Goal: Task Accomplishment & Management: Use online tool/utility

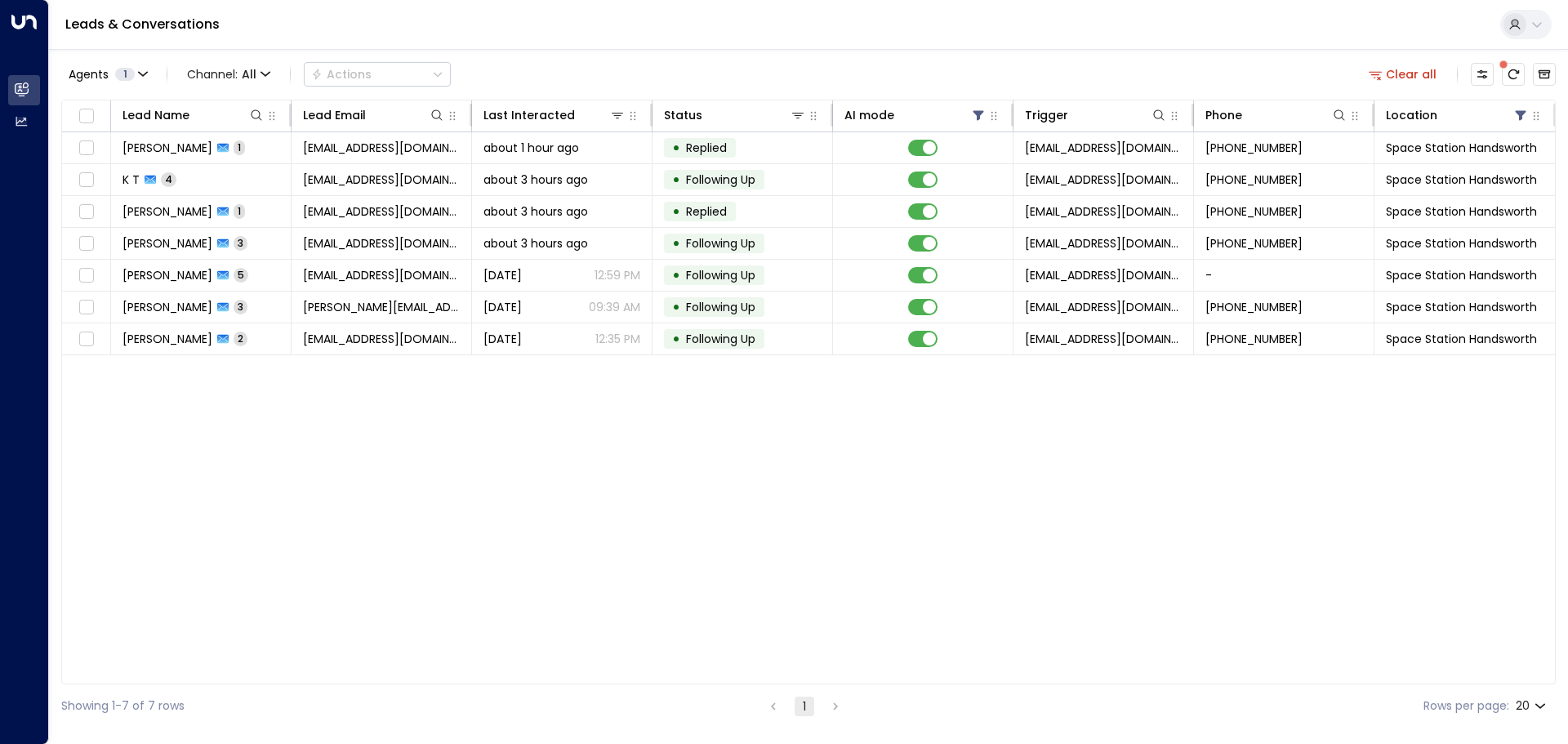
click at [1506, 68] on span at bounding box center [1503, 65] width 8 height 8
click at [1513, 73] on icon "There are new threads available. Refresh the grid to view the latest updates." at bounding box center [1513, 74] width 13 height 13
click at [1516, 73] on icon "Refresh" at bounding box center [1513, 74] width 11 height 10
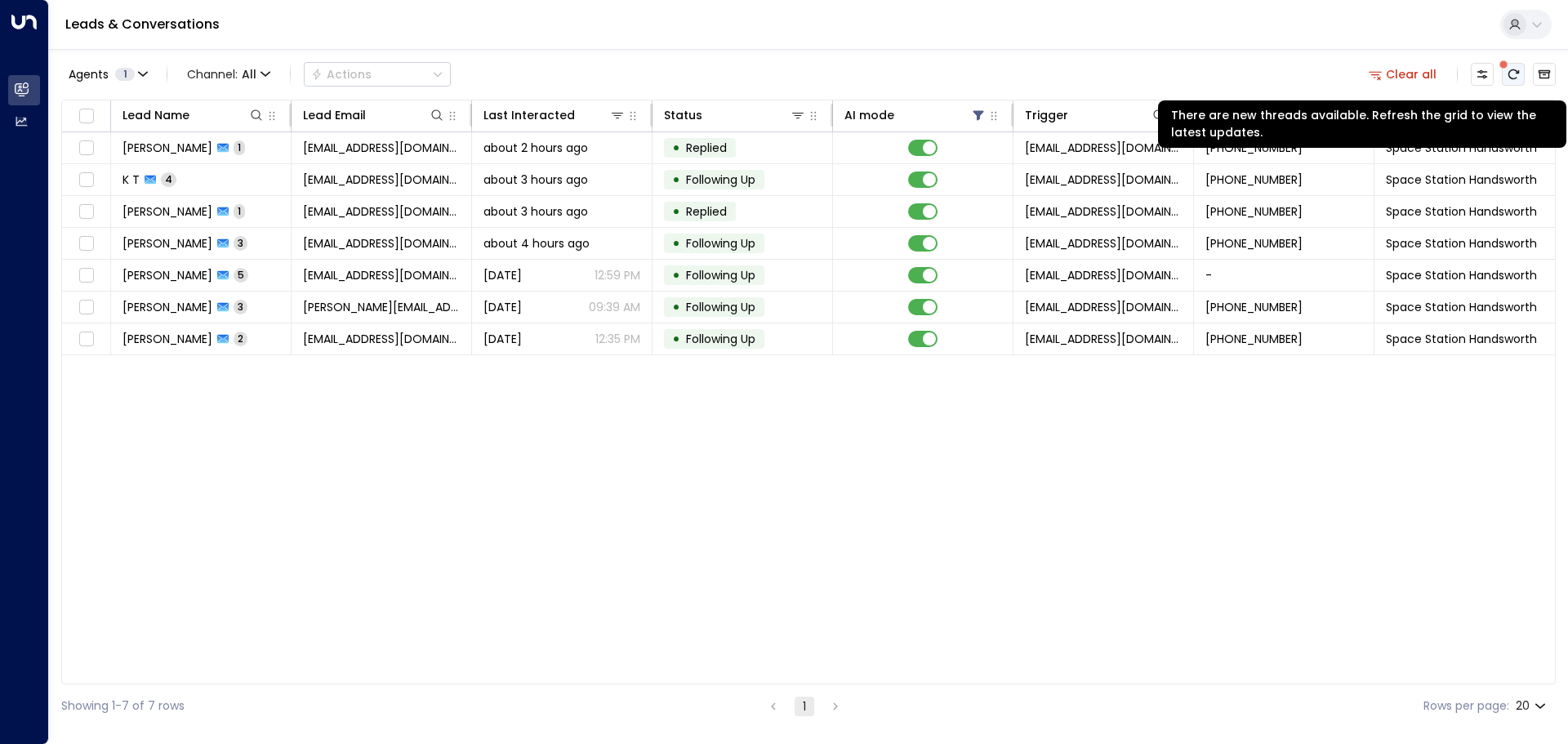
click at [1517, 68] on icon "There are new threads available. Refresh the grid to view the latest updates." at bounding box center [1513, 74] width 13 height 13
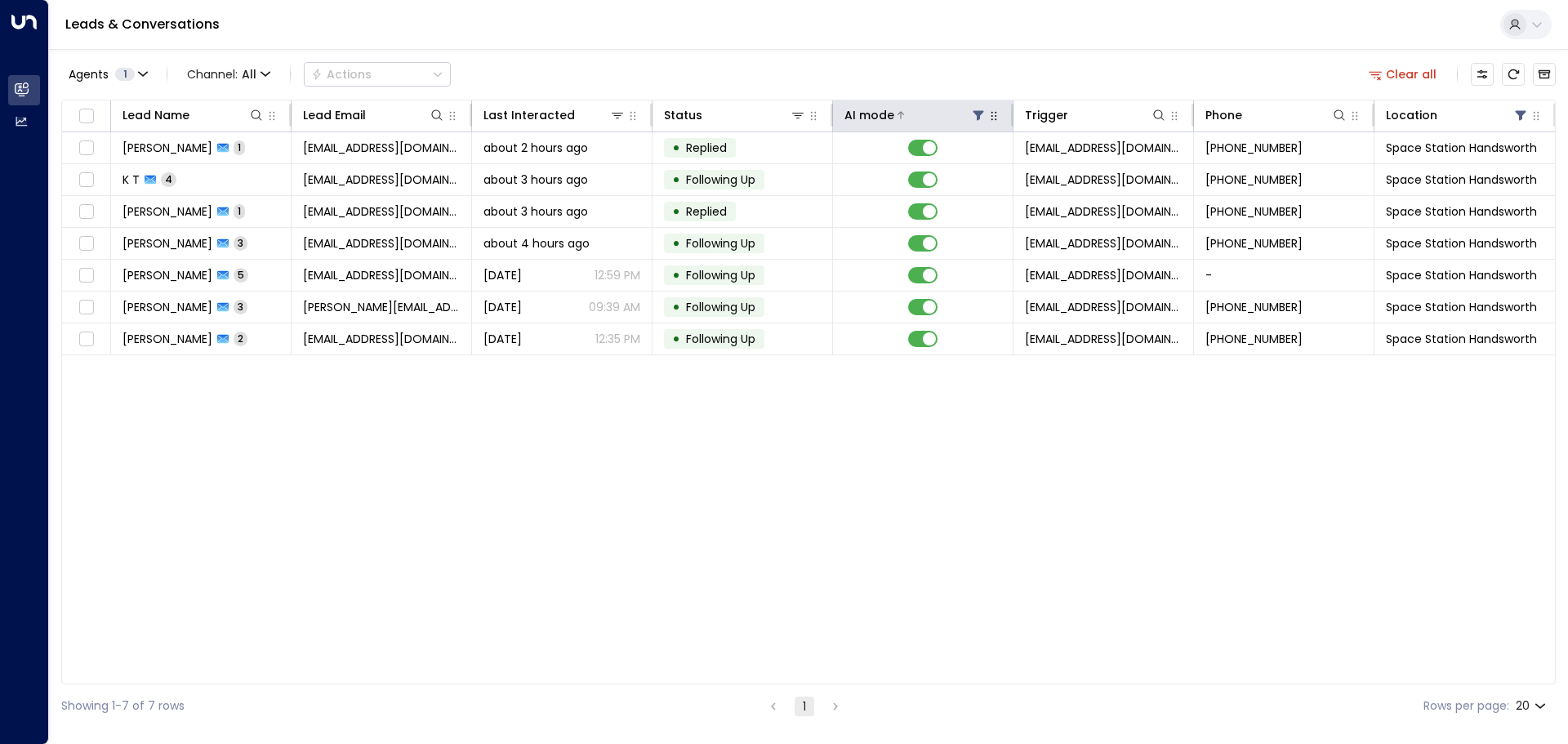
click at [977, 111] on icon at bounding box center [978, 116] width 11 height 10
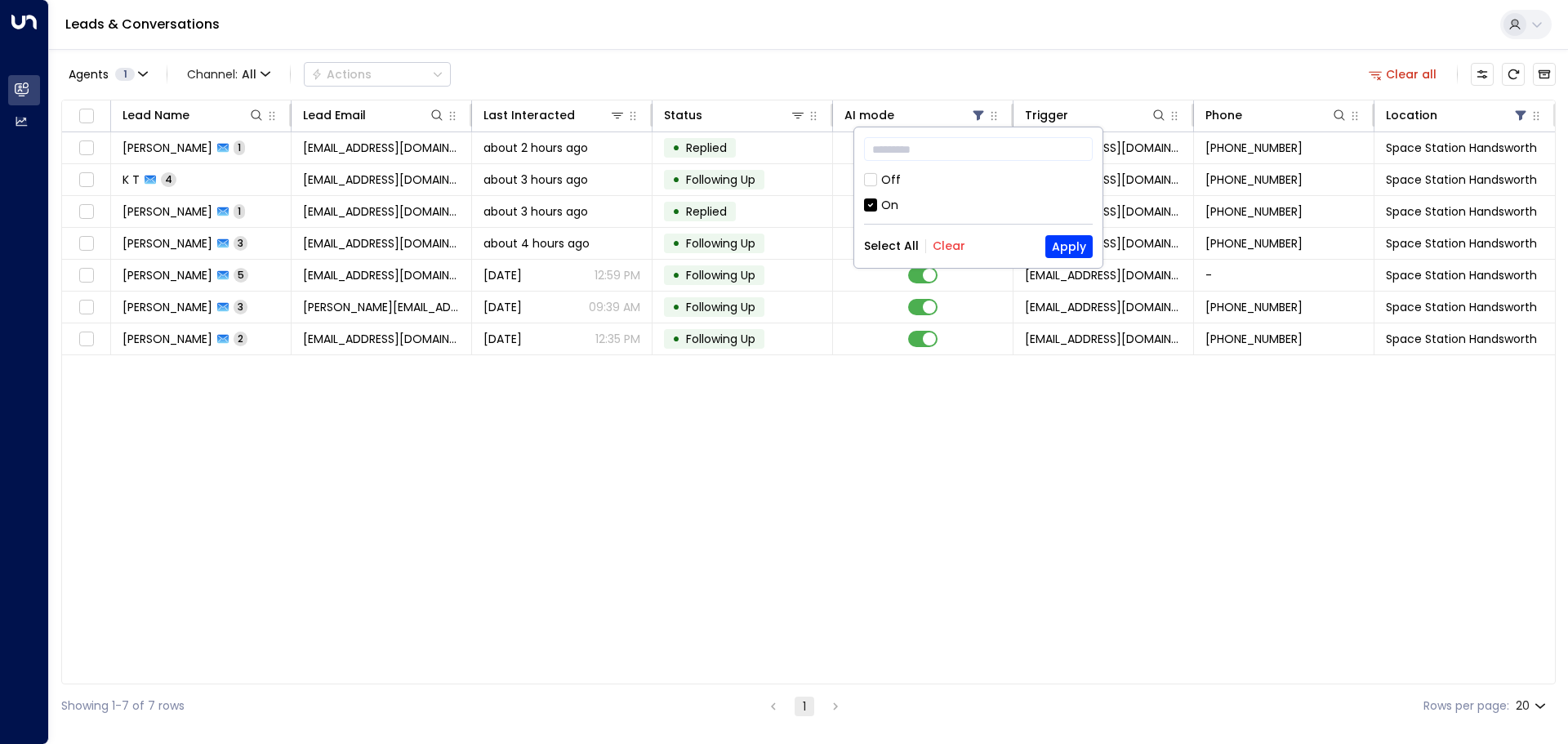
click at [886, 182] on div "Off" at bounding box center [891, 179] width 19 height 17
click at [1069, 243] on button "Apply" at bounding box center [1068, 246] width 47 height 23
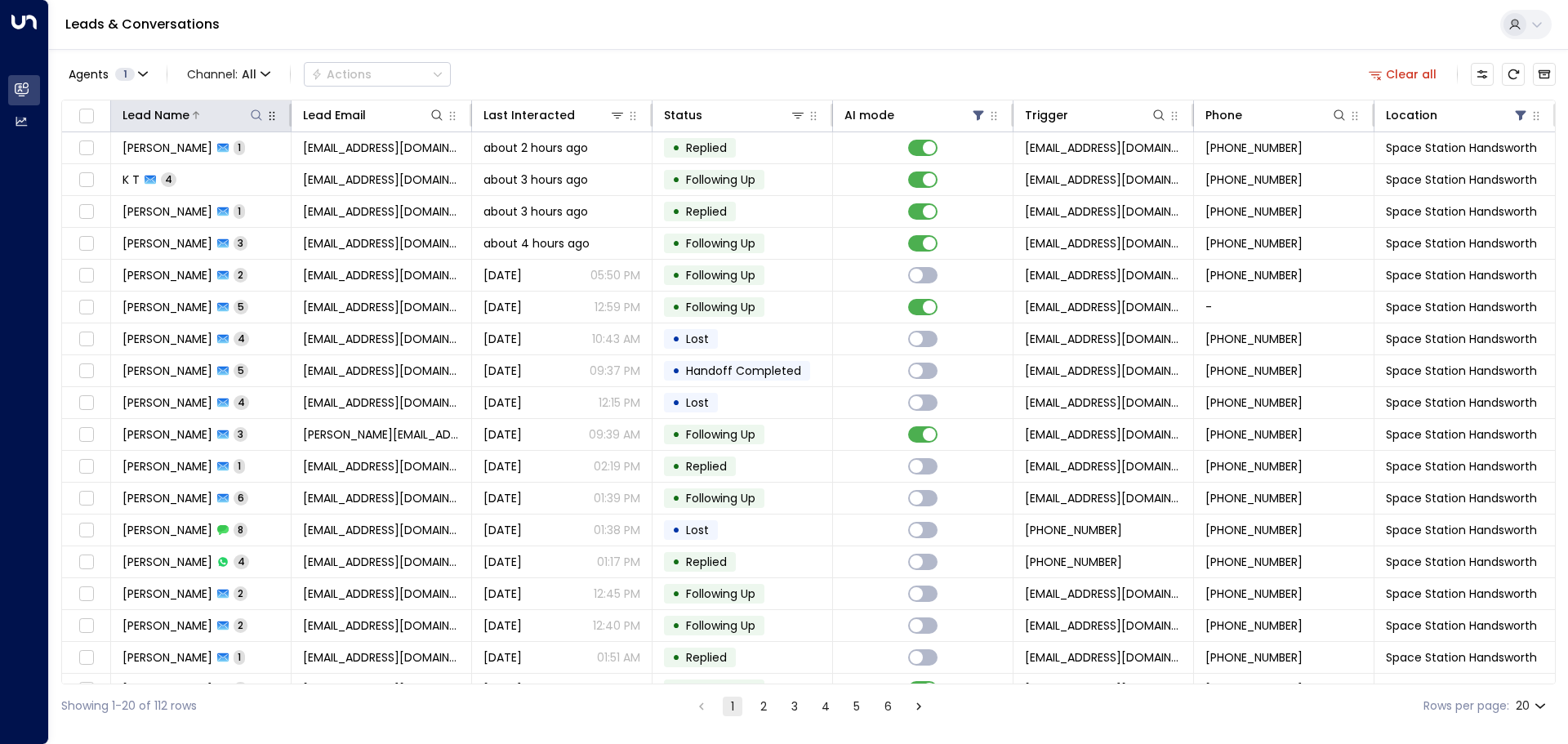
click at [256, 115] on icon at bounding box center [257, 115] width 13 height 13
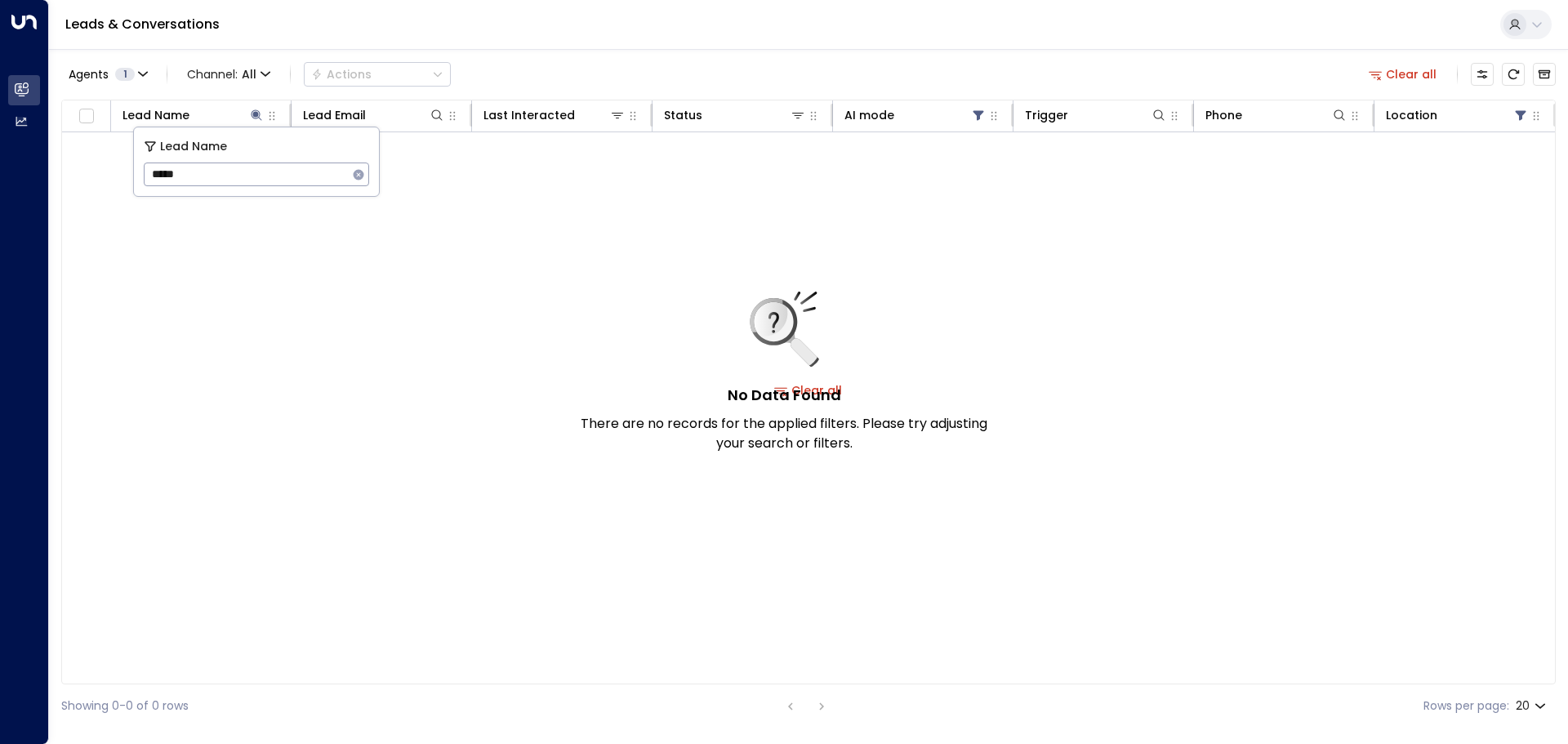
type input "*****"
click at [354, 173] on icon "button" at bounding box center [359, 174] width 11 height 11
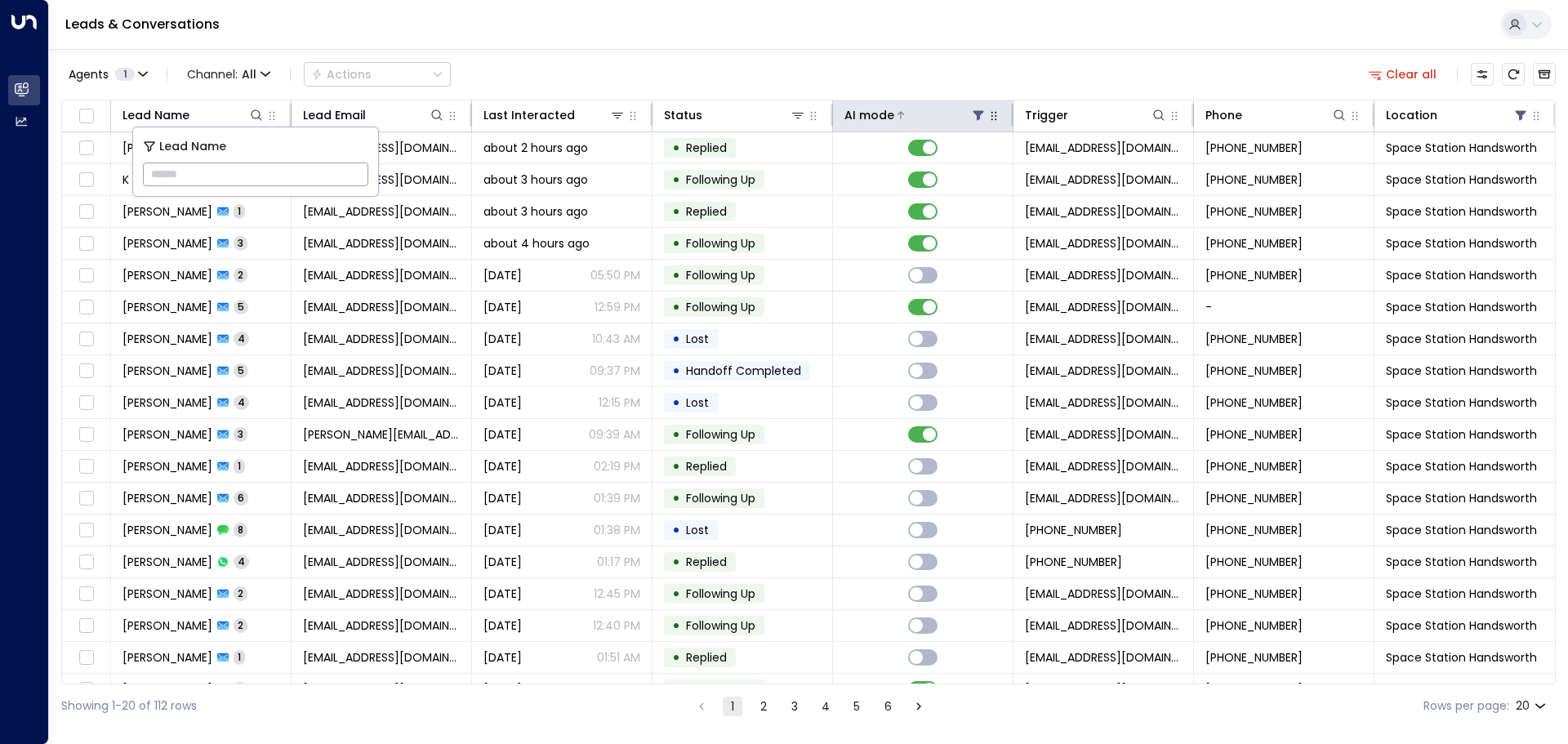
click at [973, 114] on icon at bounding box center [978, 116] width 11 height 10
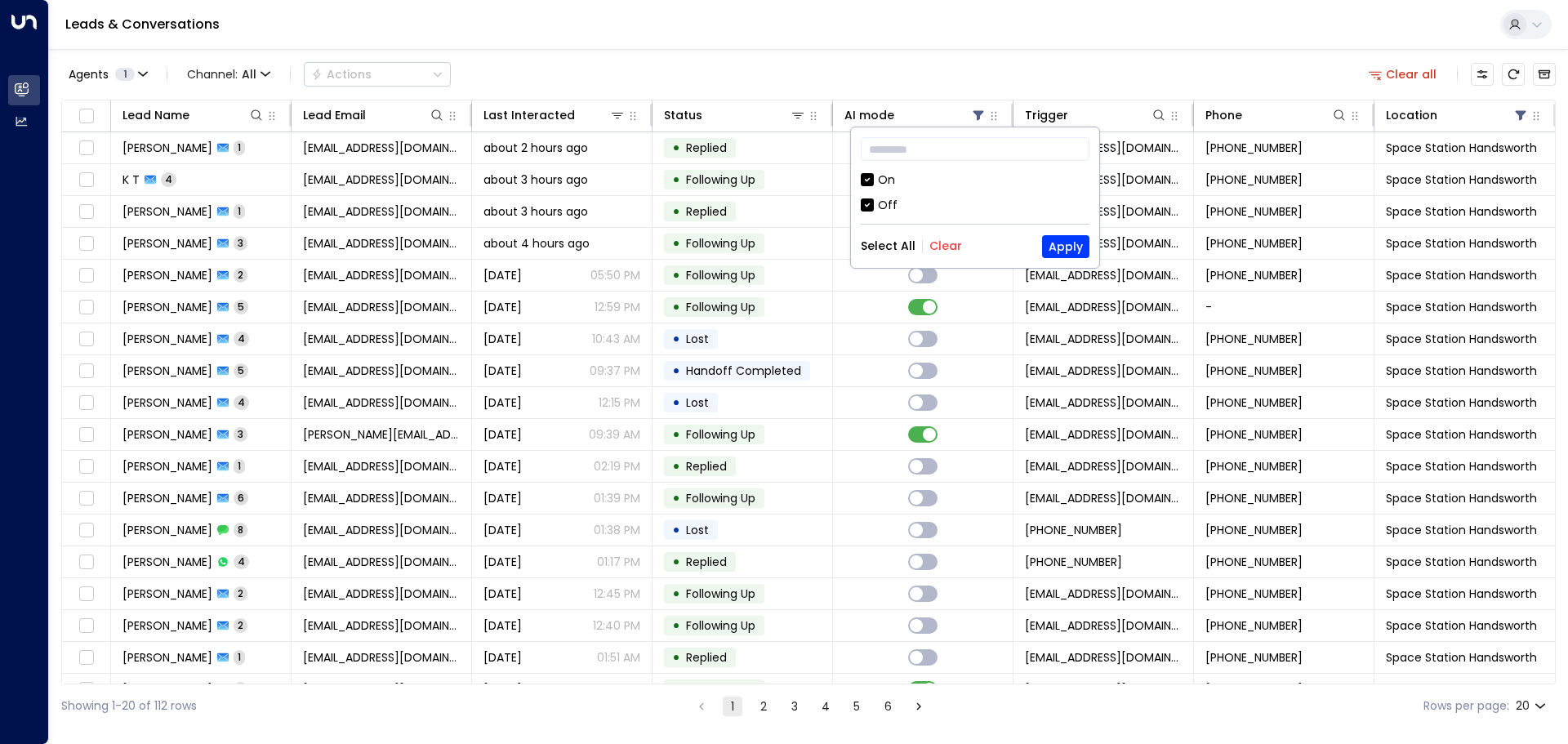
click at [880, 204] on div "Off" at bounding box center [887, 206] width 19 height 17
click at [1060, 245] on button "Apply" at bounding box center [1065, 246] width 47 height 23
